Goal: Task Accomplishment & Management: Complete application form

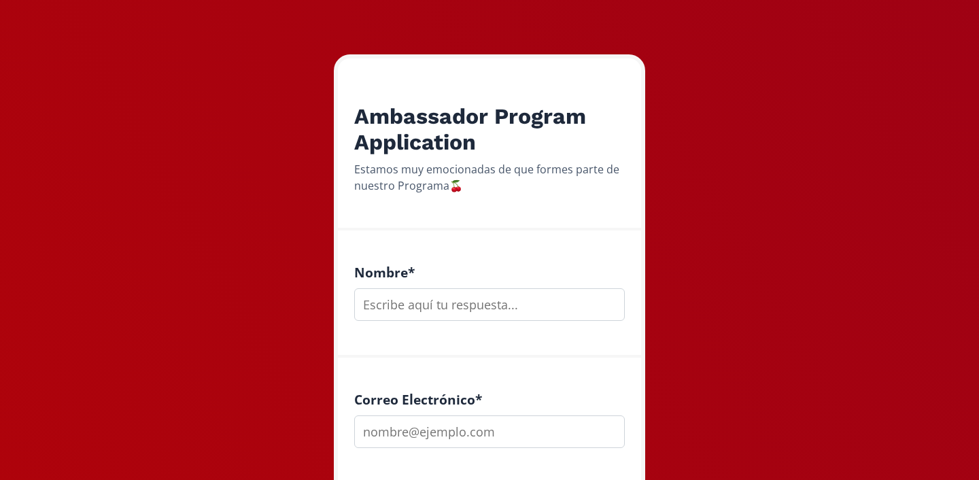
scroll to position [219, 0]
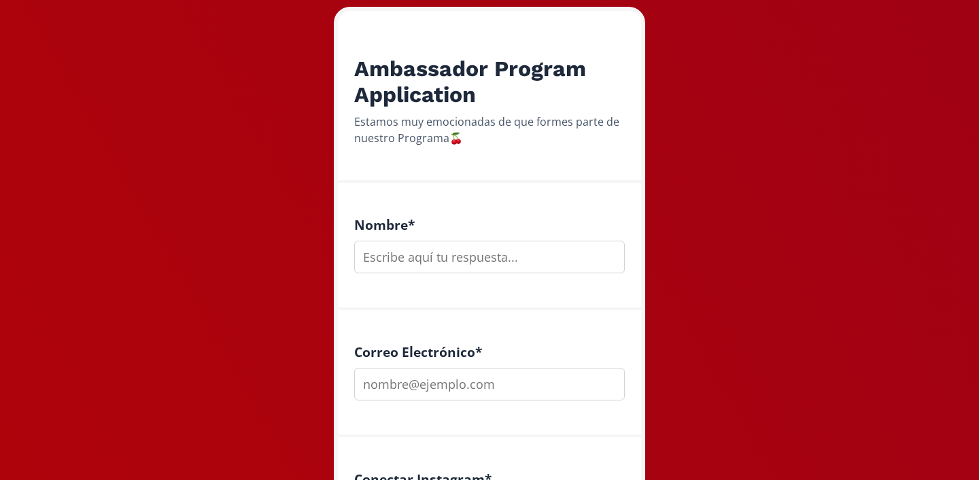
click at [434, 251] on input "text" at bounding box center [489, 257] width 270 height 33
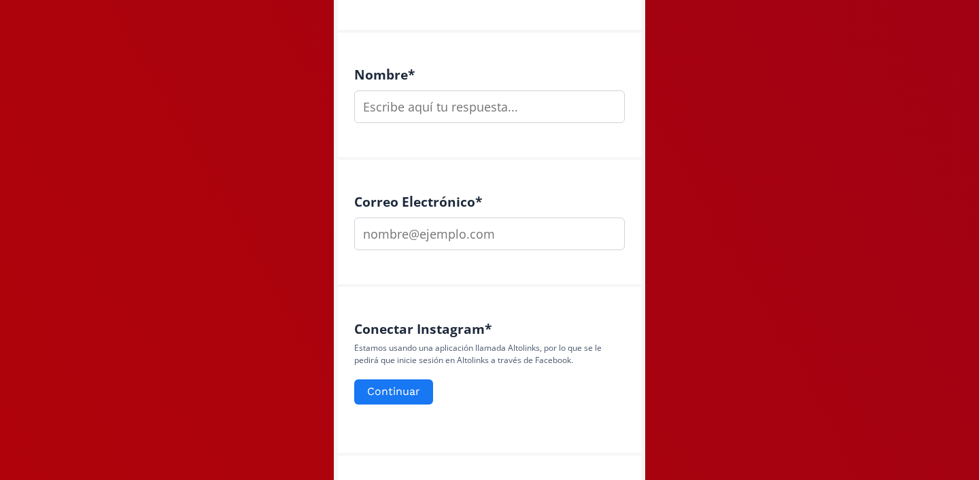
scroll to position [372, 0]
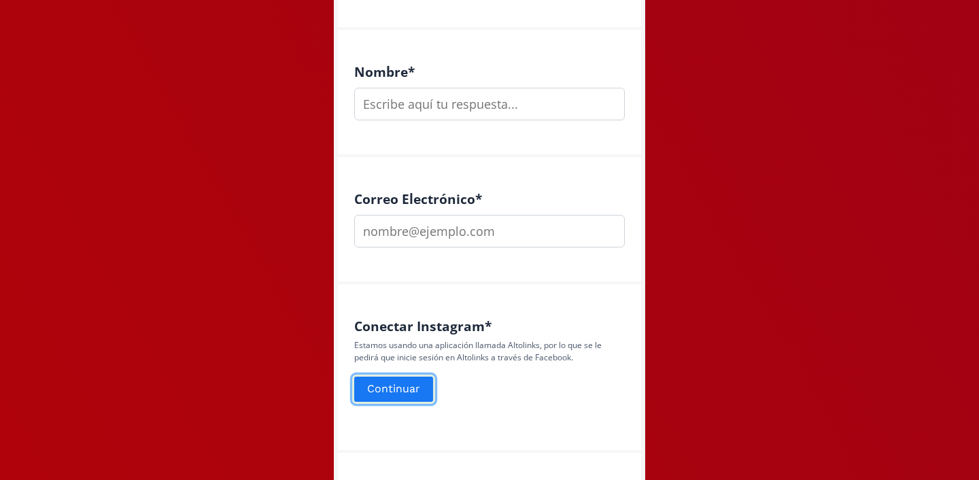
click at [387, 387] on button "Continuar" at bounding box center [393, 388] width 83 height 29
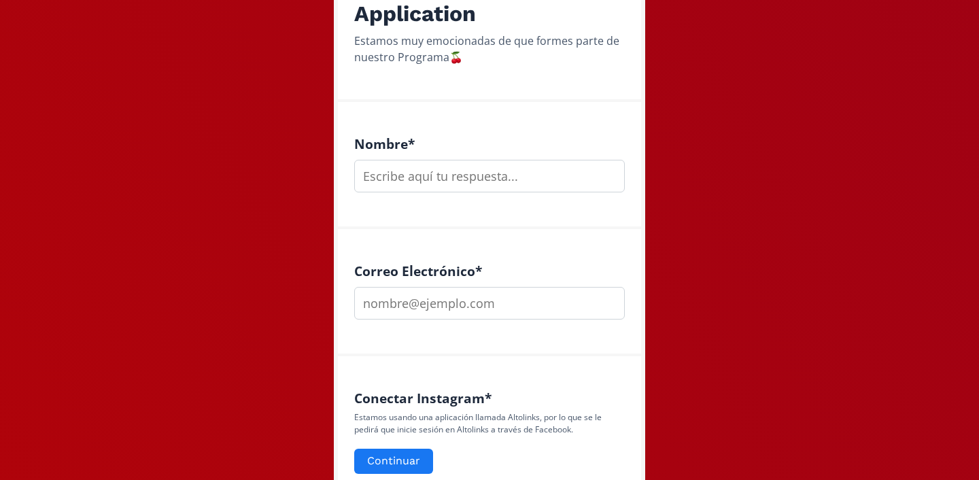
scroll to position [330, 0]
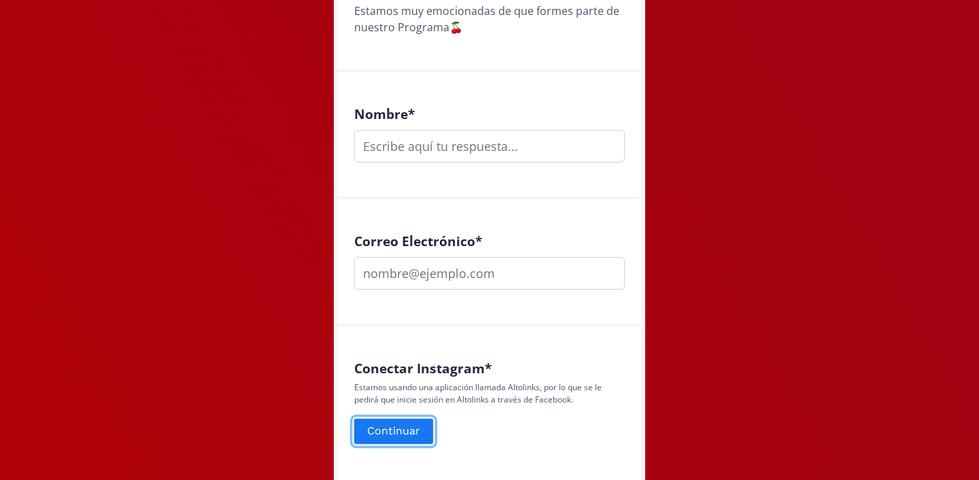
click at [402, 432] on button "Continuar" at bounding box center [393, 431] width 83 height 29
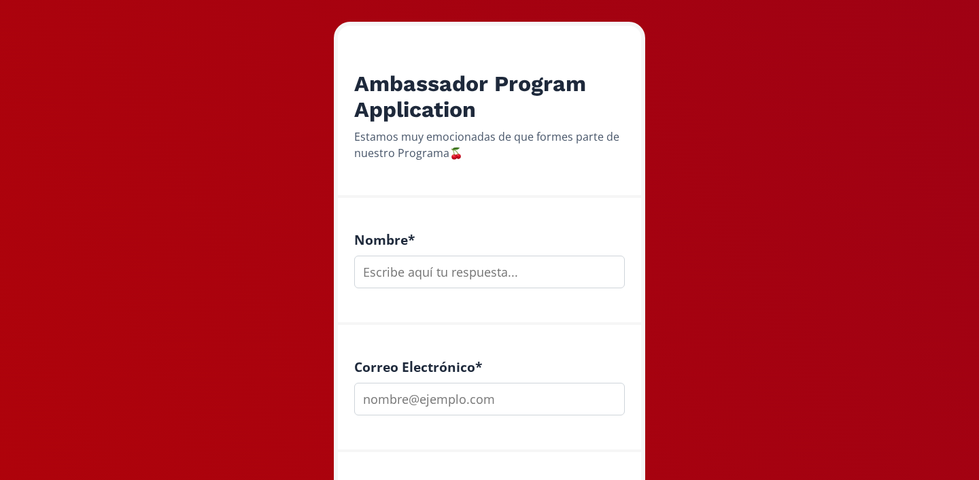
scroll to position [239, 0]
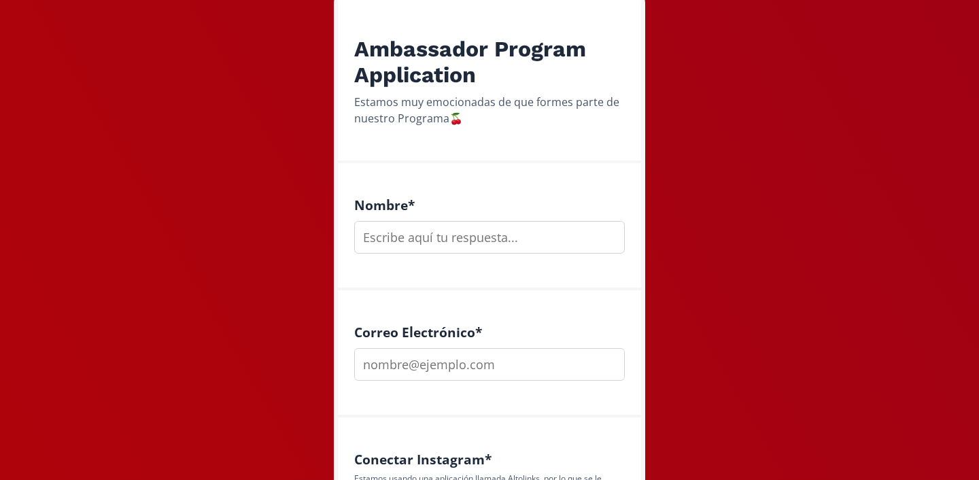
click at [406, 234] on input "text" at bounding box center [489, 237] width 270 height 33
type input "[PERSON_NAME]"
click at [404, 360] on input "email" at bounding box center [489, 364] width 270 height 33
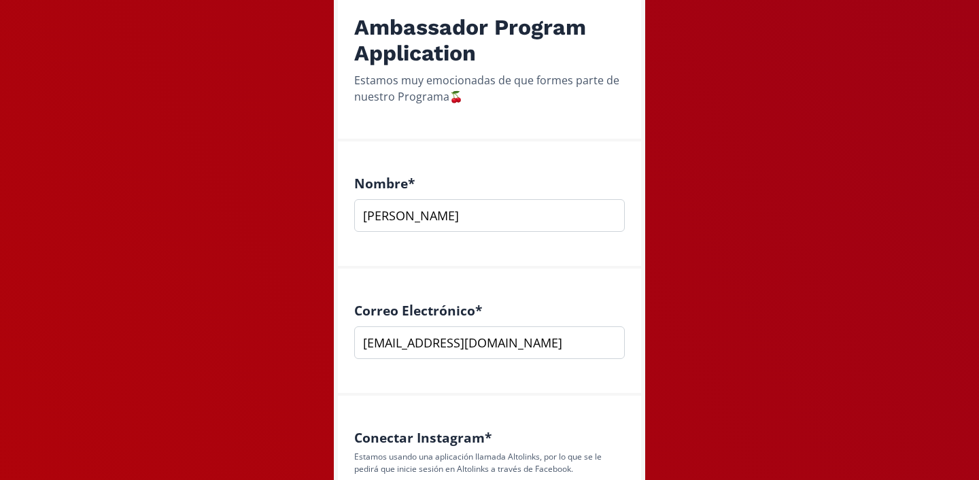
scroll to position [269, 0]
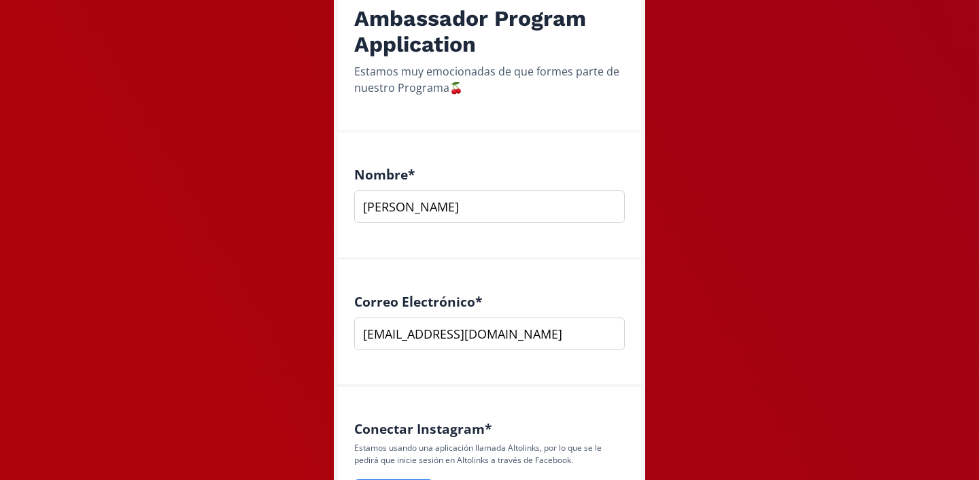
type input "[EMAIL_ADDRESS][DOMAIN_NAME]"
click at [584, 419] on div "Conectar Instagram * Estamos usando una aplicación llamada Altolinks, por lo qu…" at bounding box center [489, 471] width 303 height 169
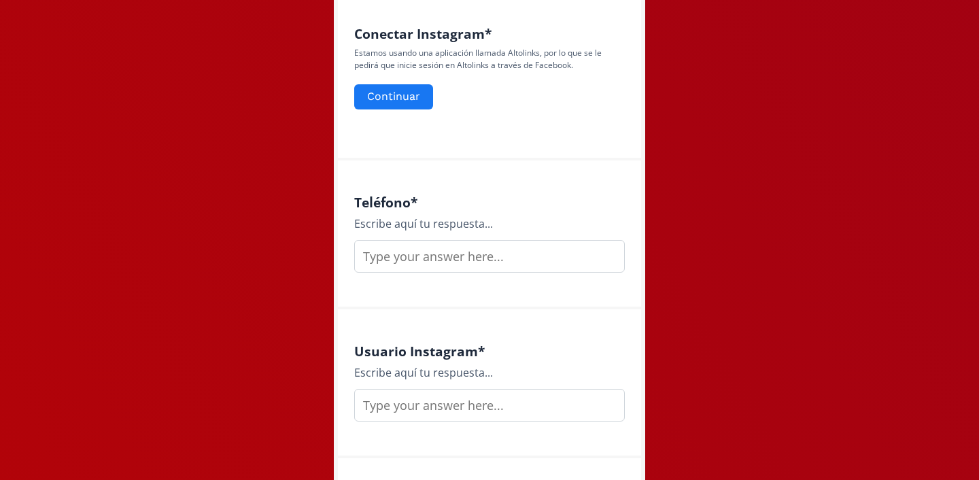
scroll to position [677, 0]
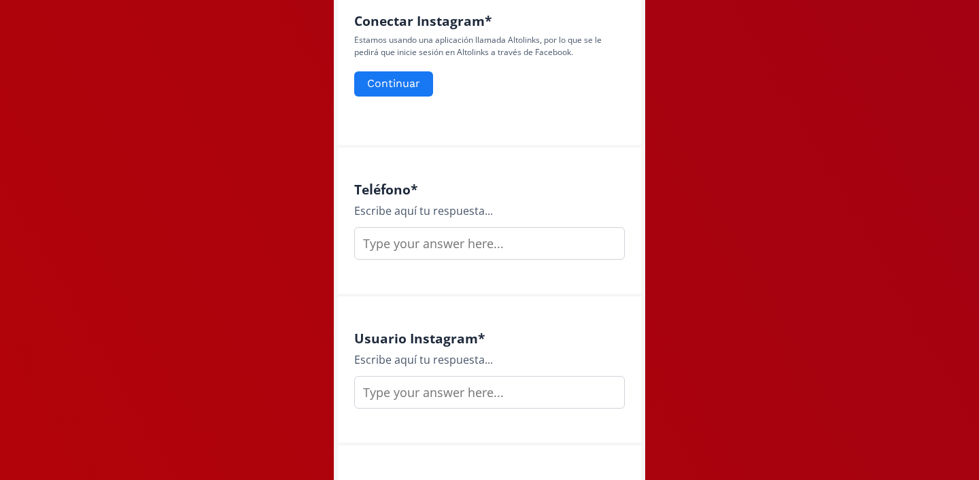
click at [469, 238] on input "text" at bounding box center [489, 243] width 270 height 33
type input "8132470250"
click at [482, 278] on div "Teléfono * Escribe aquí tu respuesta... 8132470250" at bounding box center [489, 221] width 303 height 149
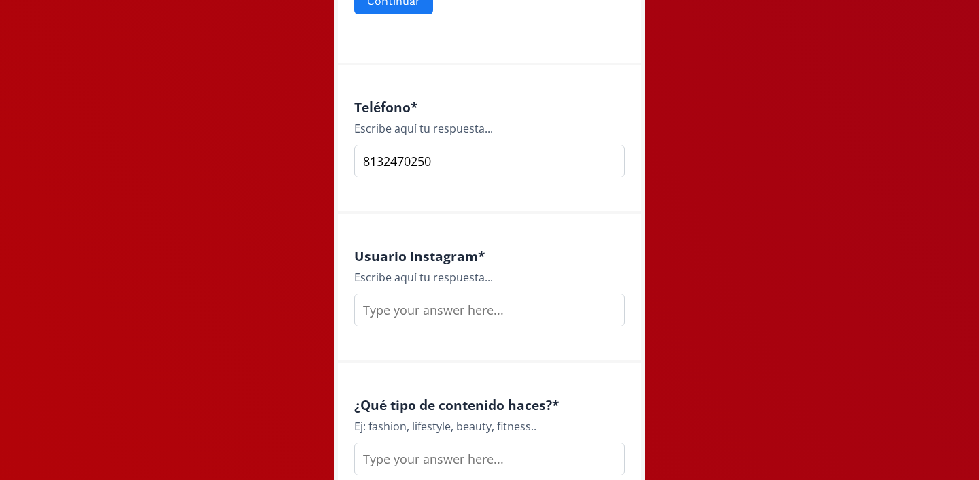
scroll to position [774, 0]
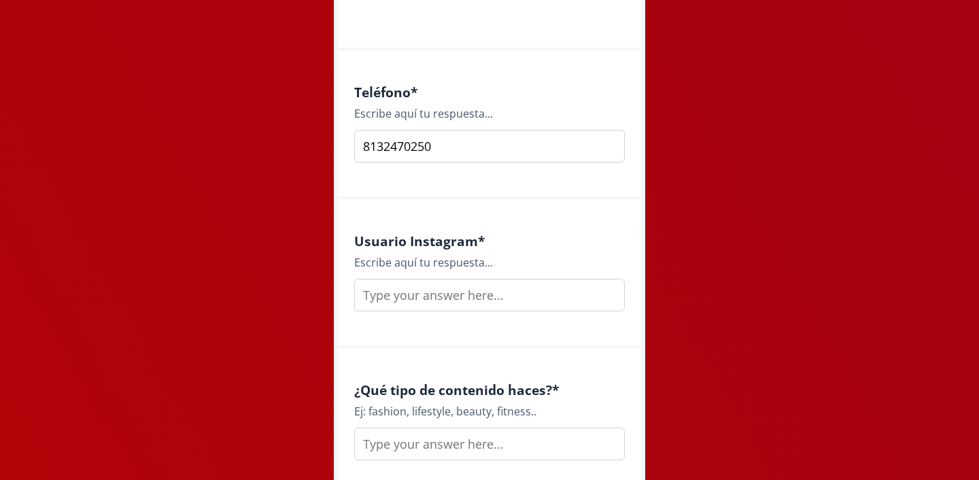
click at [464, 296] on input "text" at bounding box center [489, 295] width 270 height 33
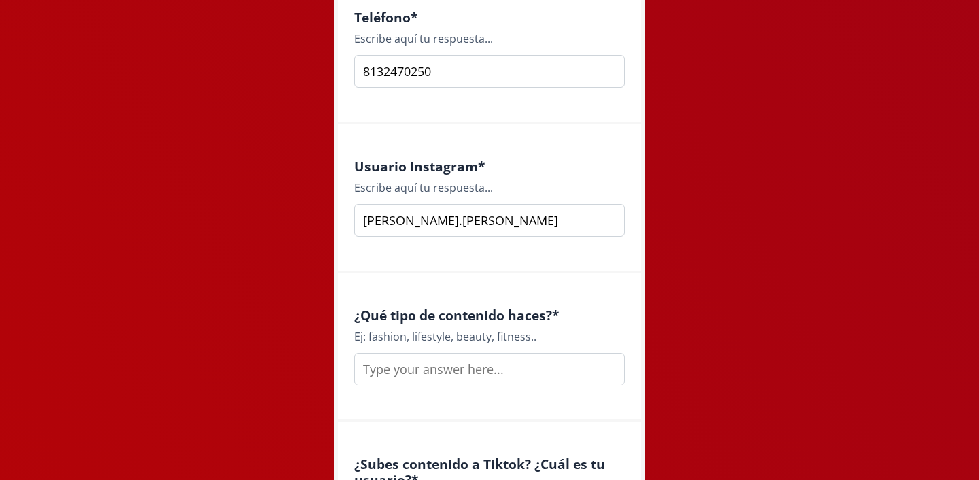
scroll to position [894, 0]
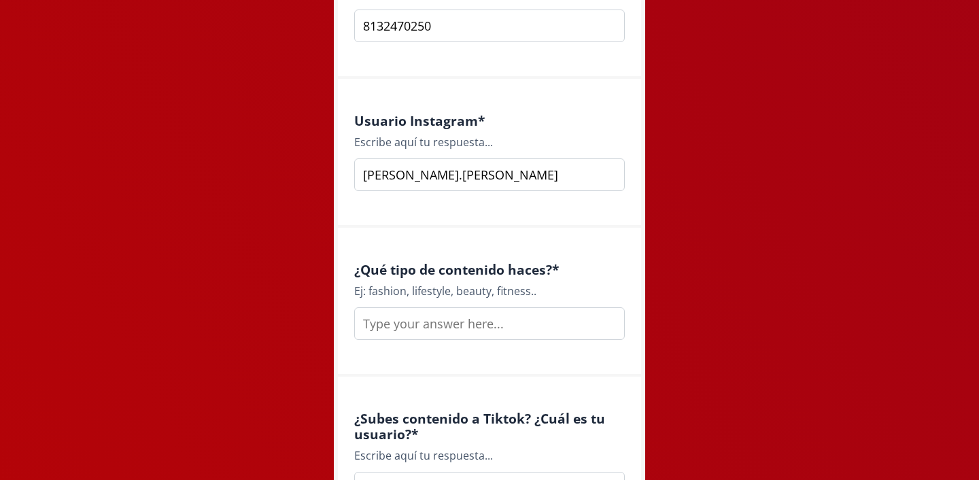
type input "[PERSON_NAME].[PERSON_NAME]"
click at [398, 333] on input "text" at bounding box center [489, 323] width 270 height 33
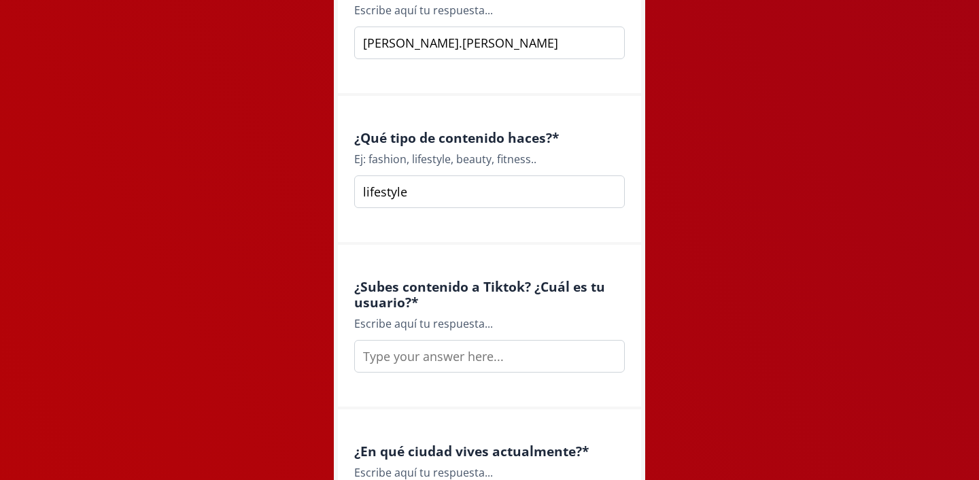
scroll to position [1034, 0]
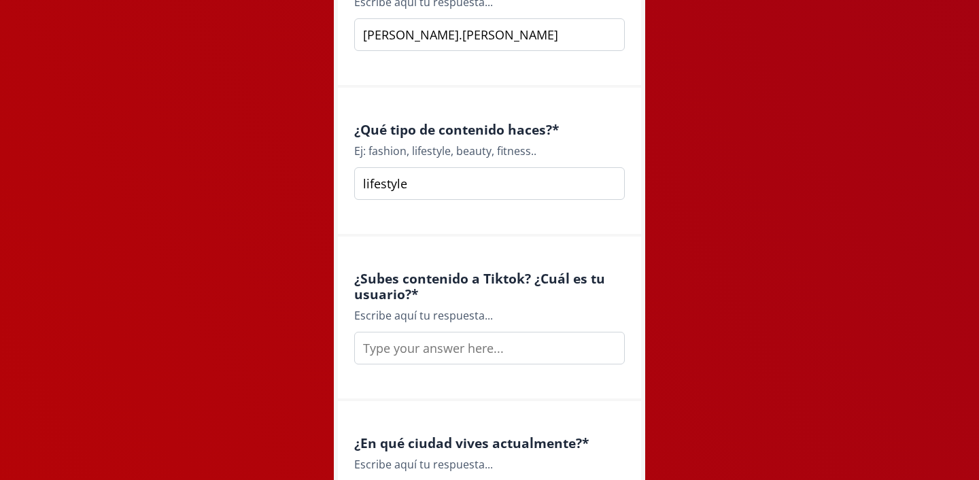
type input "lifestyle"
click at [458, 349] on input "text" at bounding box center [489, 348] width 270 height 33
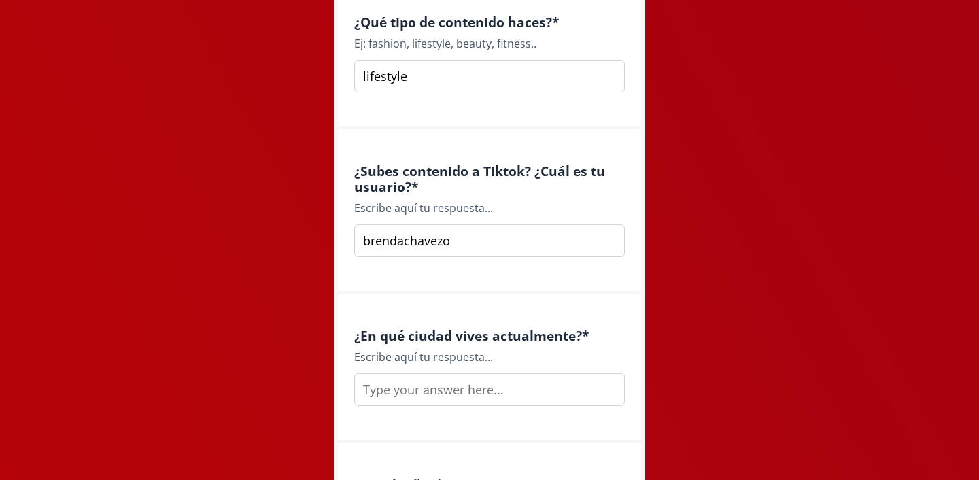
scroll to position [1144, 0]
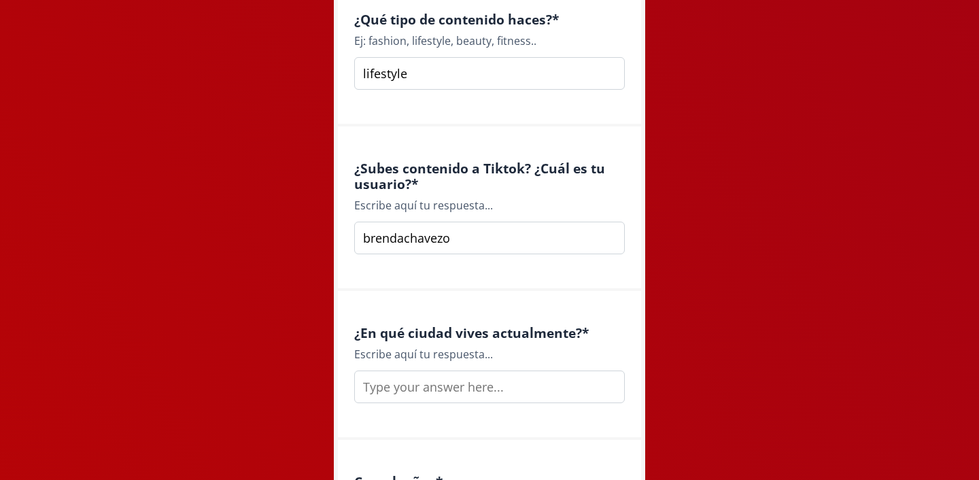
type input "brendachavezo"
click at [449, 389] on input "text" at bounding box center [489, 386] width 270 height 33
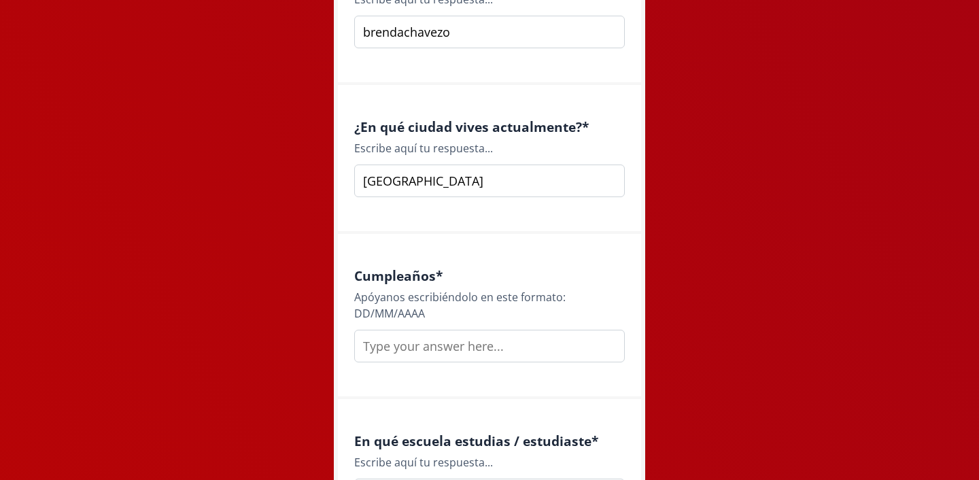
scroll to position [1357, 0]
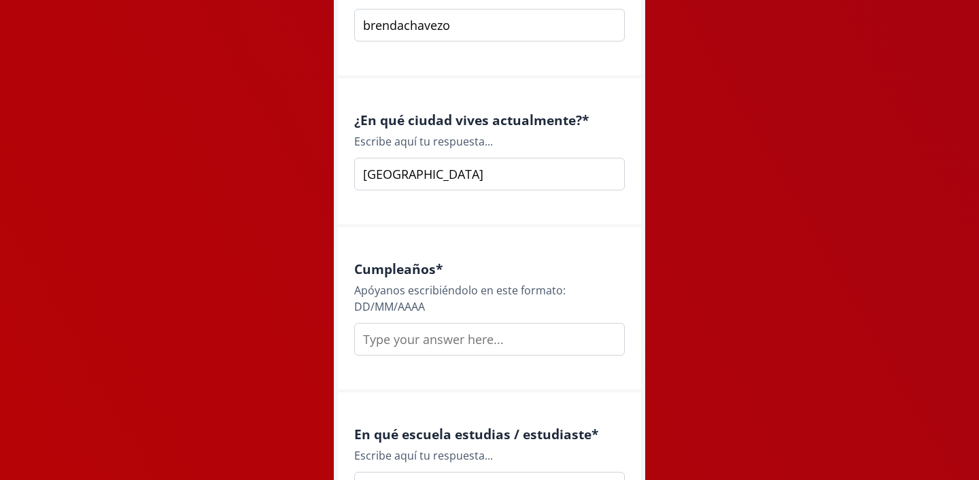
type input "[GEOGRAPHIC_DATA]"
click at [455, 336] on input "text" at bounding box center [489, 339] width 270 height 33
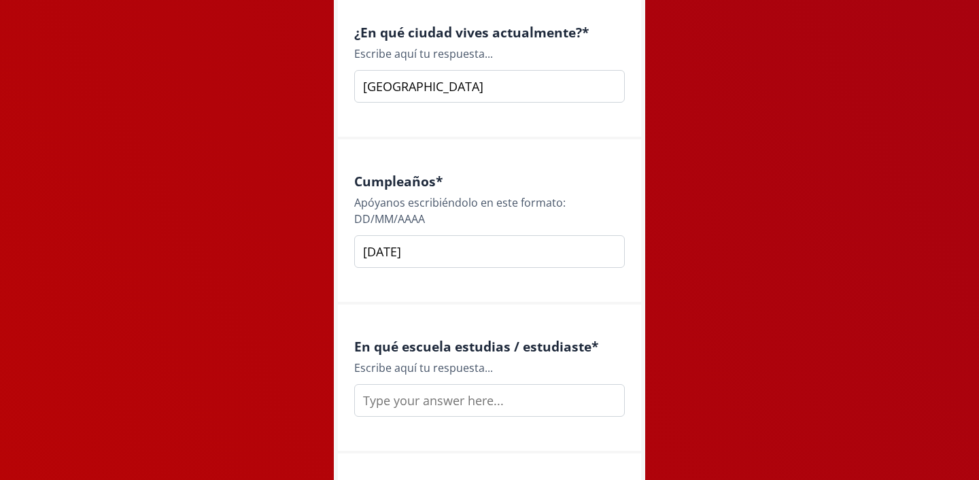
scroll to position [1475, 0]
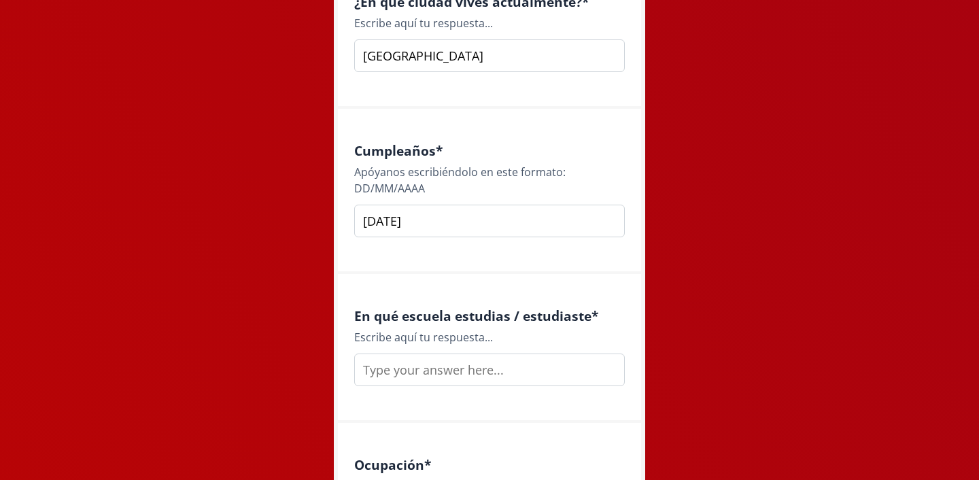
type input "[DATE]"
click at [466, 362] on input "text" at bounding box center [489, 369] width 270 height 33
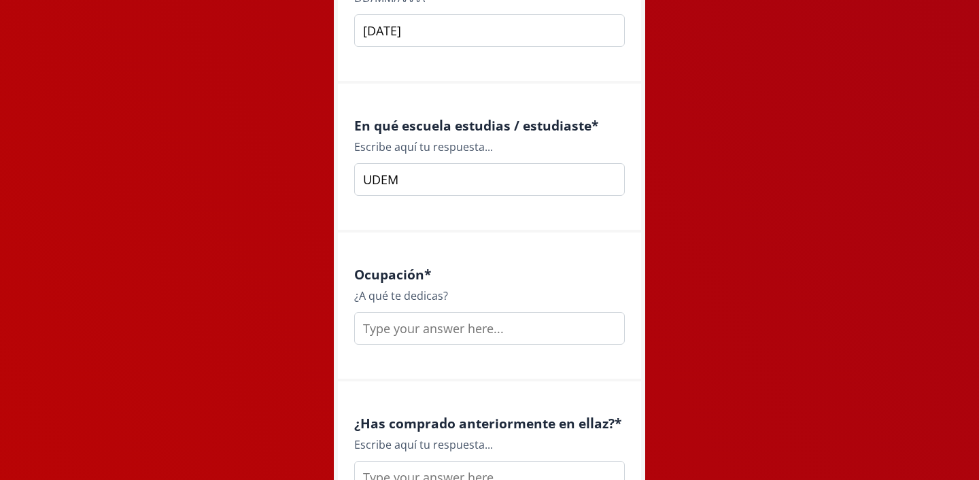
scroll to position [1667, 0]
type input "UDEM"
click at [411, 338] on input "text" at bounding box center [489, 327] width 270 height 33
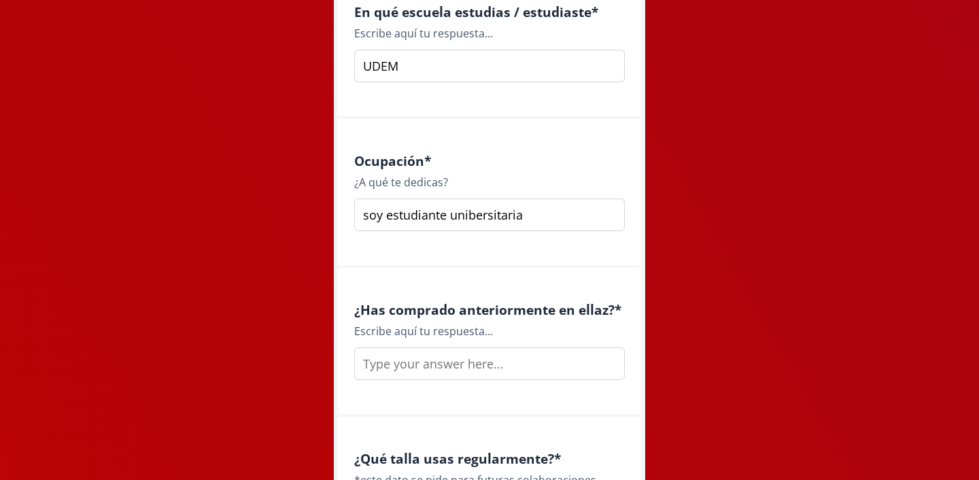
scroll to position [1779, 0]
click at [474, 220] on input "soy estudiante unibersitaria" at bounding box center [489, 215] width 270 height 33
type input "soy estudiante universitaria"
click at [472, 361] on input "text" at bounding box center [489, 364] width 270 height 33
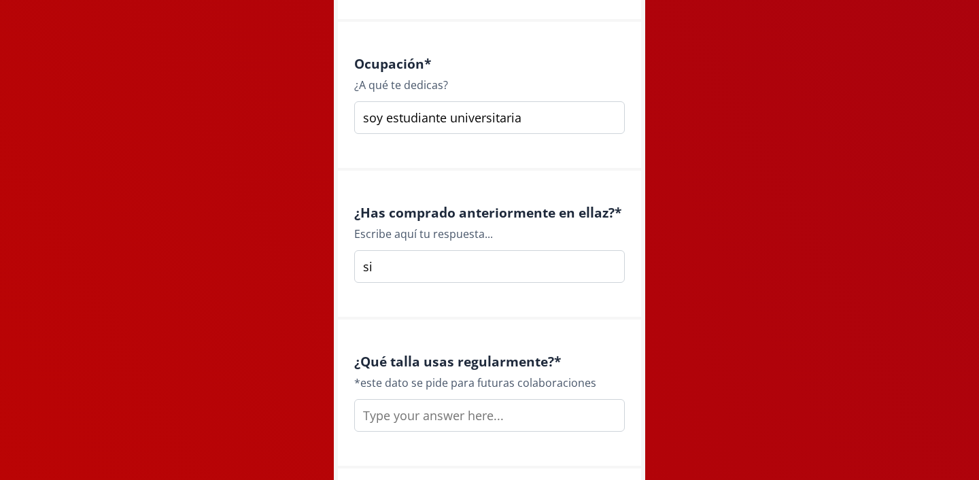
scroll to position [1884, 0]
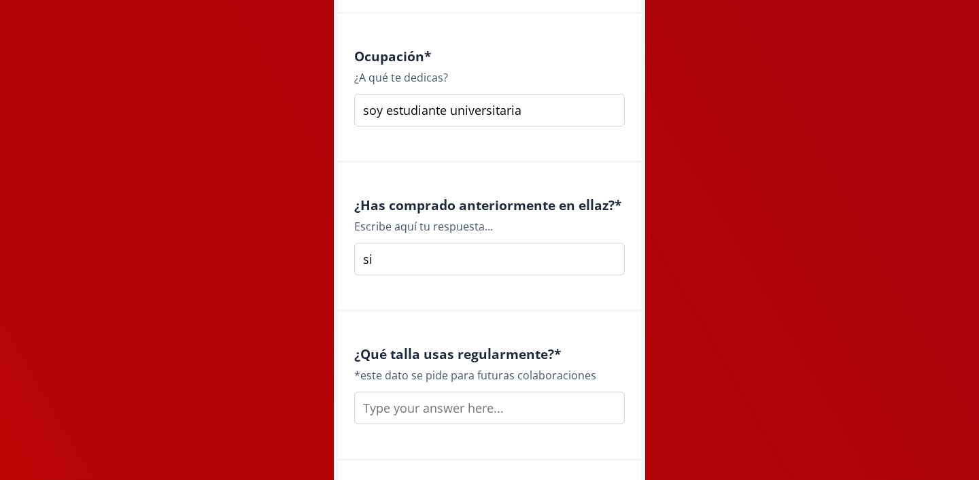
type input "si"
click at [420, 407] on input "text" at bounding box center [489, 407] width 270 height 33
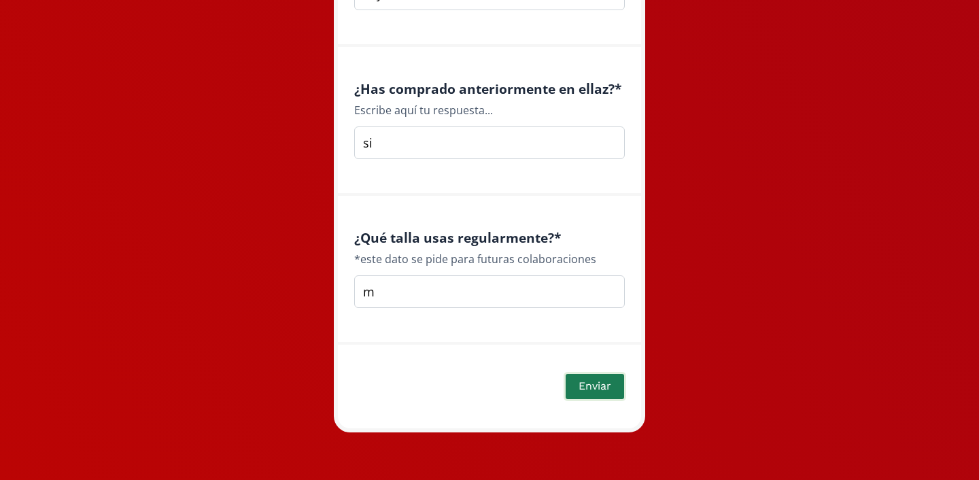
type input "m"
click at [591, 387] on button "Enviar" at bounding box center [594, 386] width 63 height 29
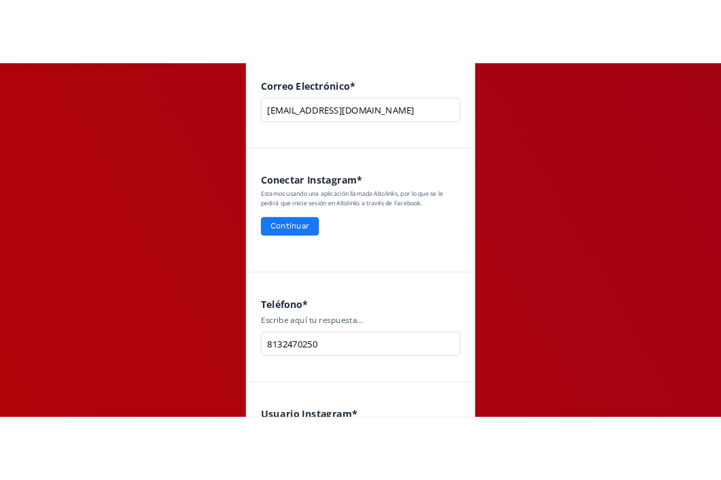
scroll to position [538, 0]
